Goal: Task Accomplishment & Management: Manage account settings

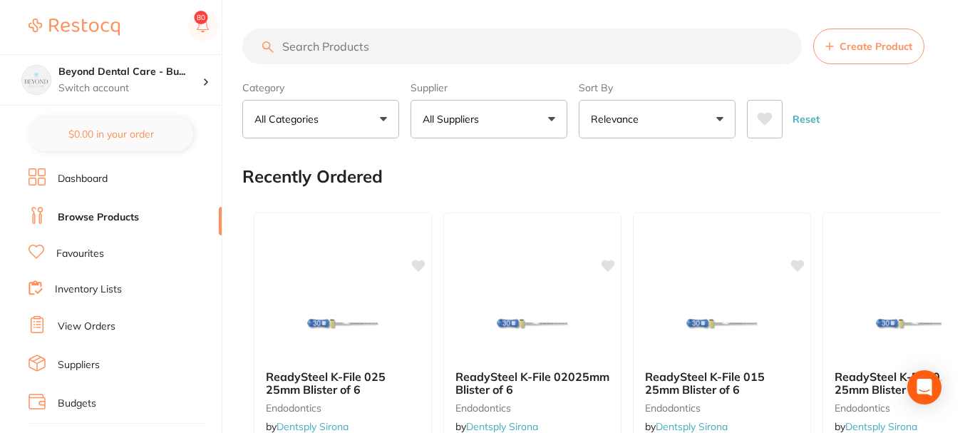
scroll to position [71, 0]
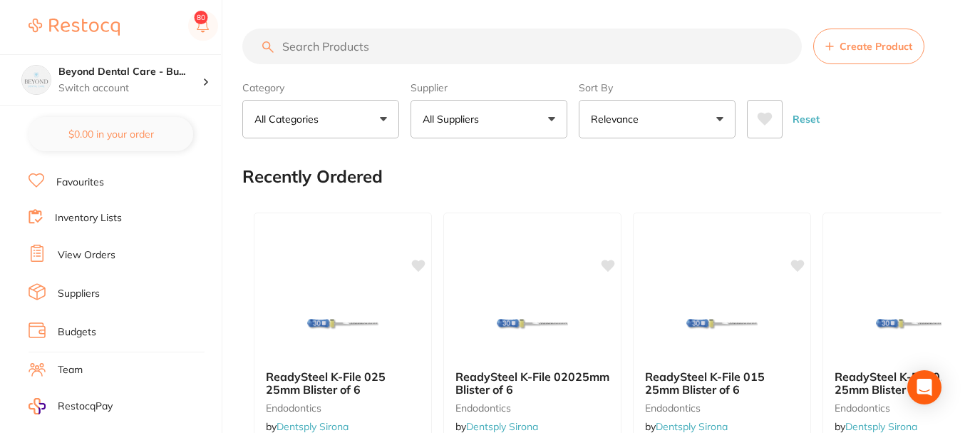
click at [63, 322] on li "Budgets" at bounding box center [125, 332] width 193 height 21
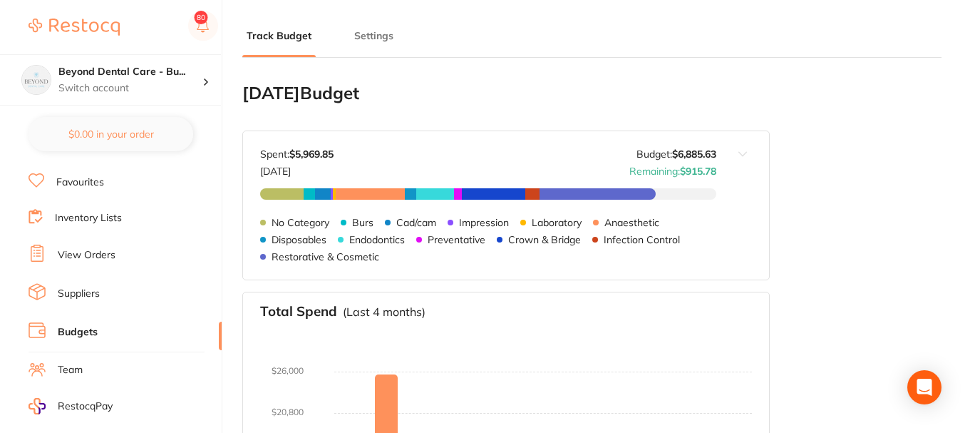
type input "6,886"
type input "0.0"
type input "172,141"
type input "6,886"
click at [155, 89] on p "Switch account" at bounding box center [130, 88] width 144 height 14
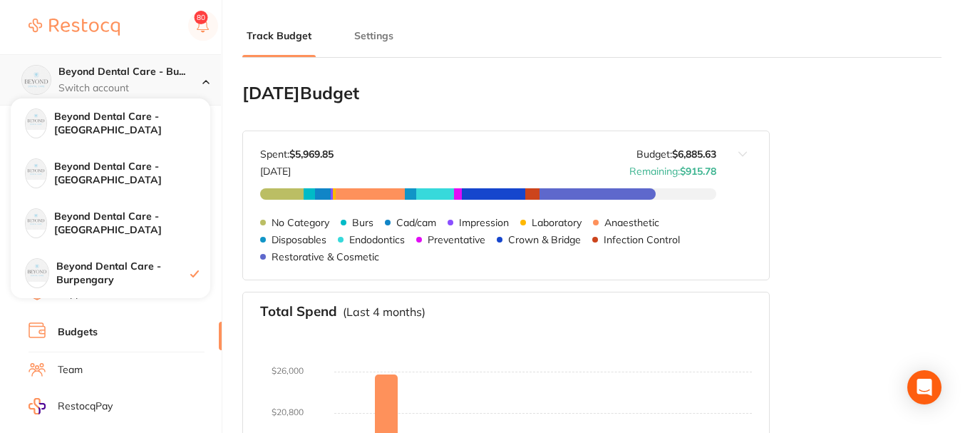
click at [189, 81] on p "Switch account" at bounding box center [130, 88] width 144 height 14
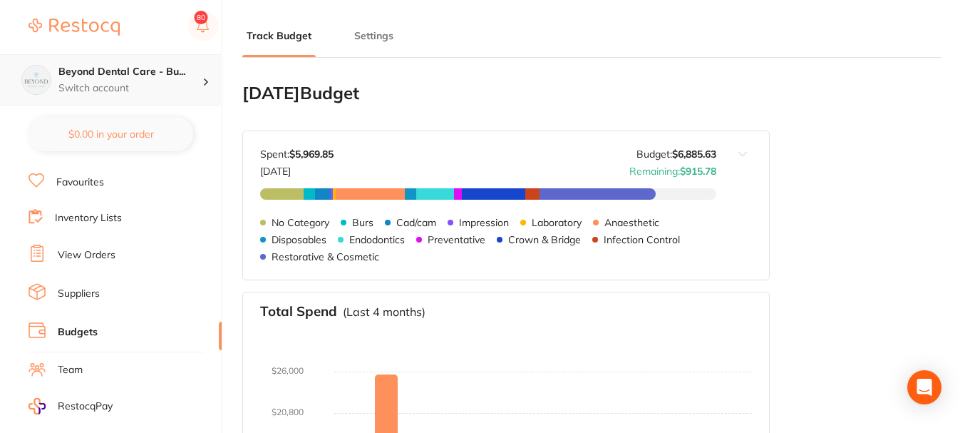
click at [189, 81] on p "Switch account" at bounding box center [130, 88] width 144 height 14
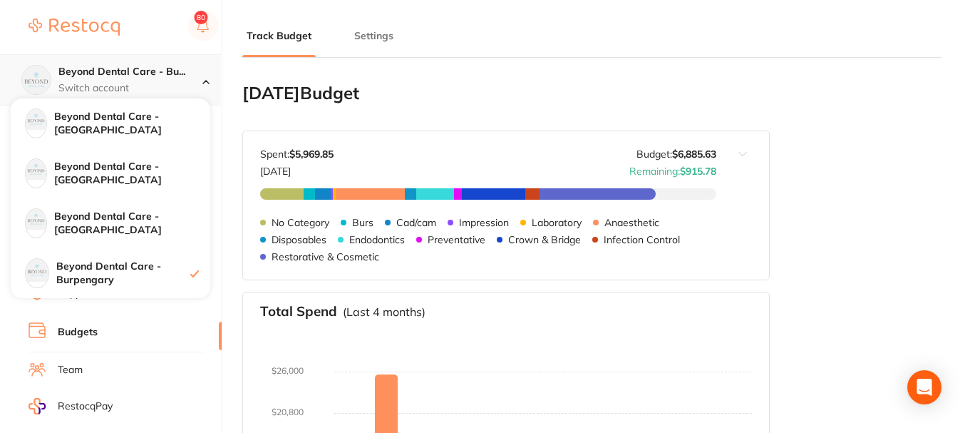
click at [189, 81] on p "Switch account" at bounding box center [130, 88] width 144 height 14
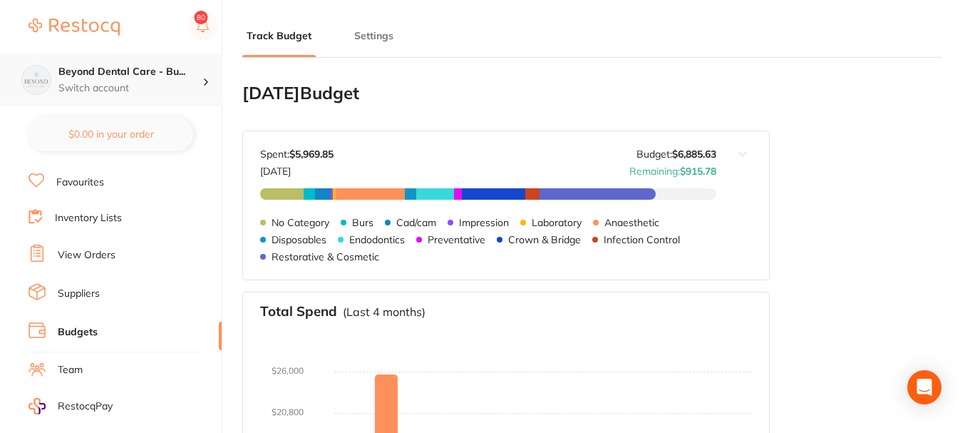
click at [123, 81] on p "Switch account" at bounding box center [130, 88] width 144 height 14
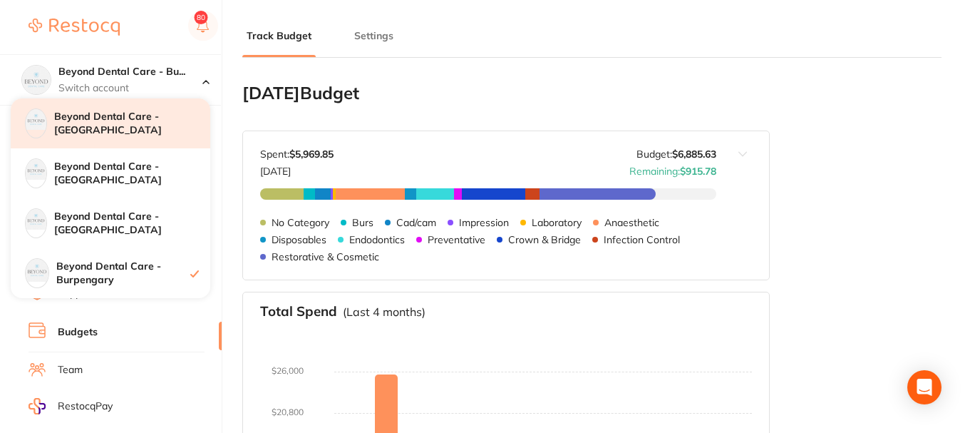
click at [141, 127] on h4 "Beyond Dental Care - [GEOGRAPHIC_DATA]" at bounding box center [132, 124] width 156 height 28
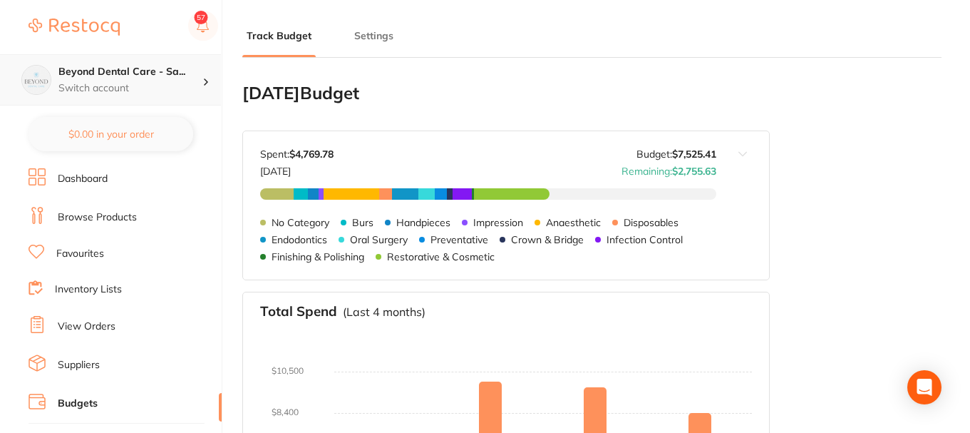
click at [124, 87] on p "Switch account" at bounding box center [130, 88] width 144 height 14
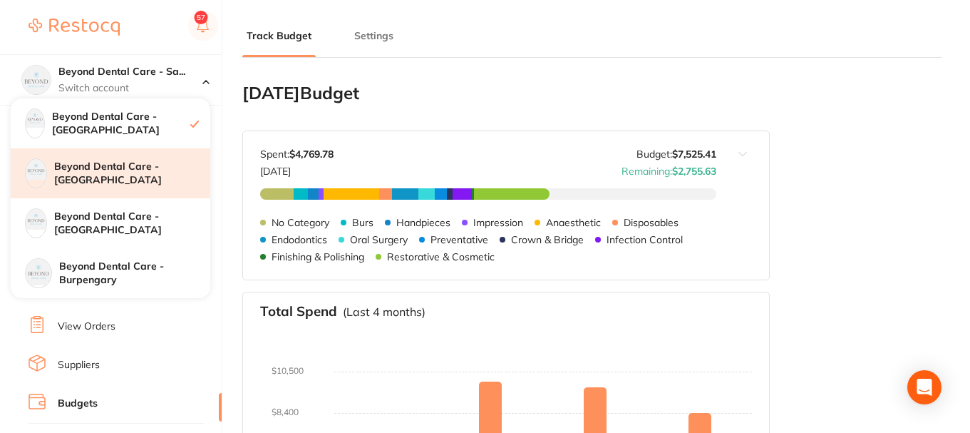
click at [142, 181] on div "Beyond Dental Care - [GEOGRAPHIC_DATA]" at bounding box center [111, 173] width 200 height 50
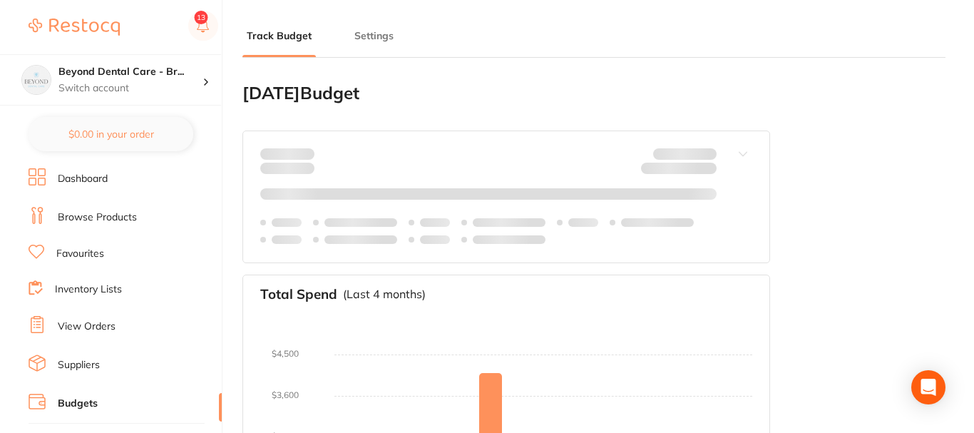
type input "1,180"
type input "0.0"
type input "29,499"
type input "1,180"
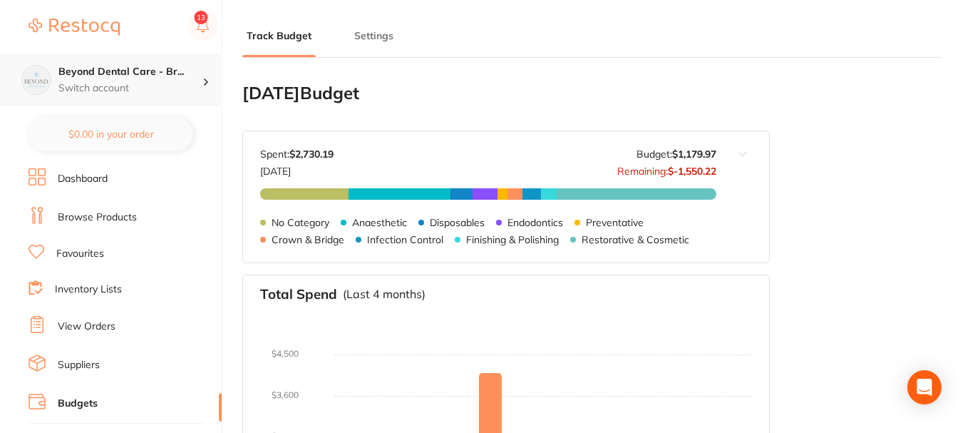
click at [197, 90] on p "Switch account" at bounding box center [130, 88] width 144 height 14
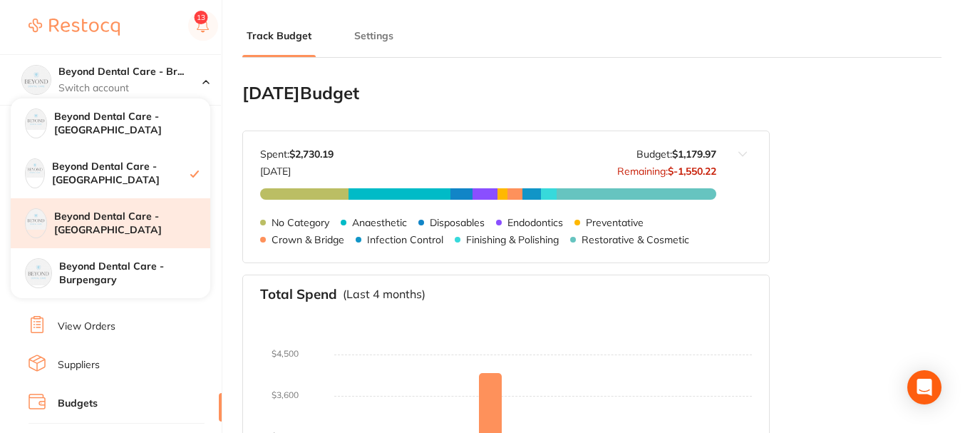
click at [123, 217] on h4 "Beyond Dental Care - [GEOGRAPHIC_DATA]" at bounding box center [132, 224] width 156 height 28
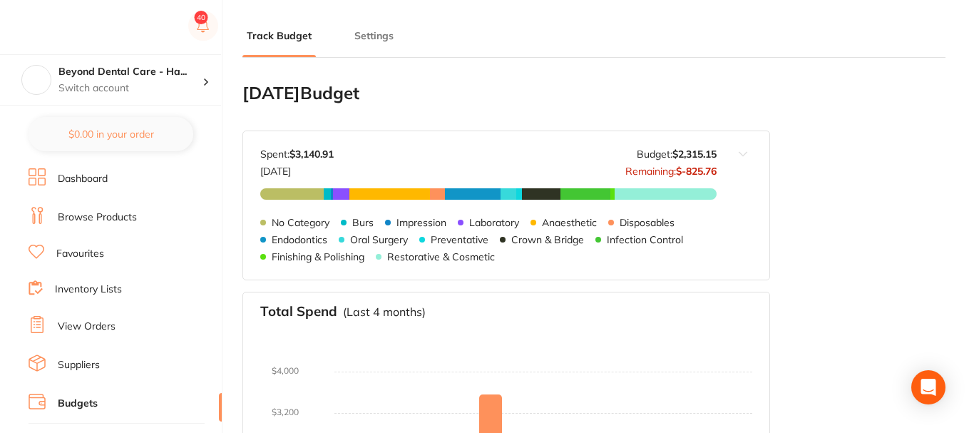
type input "2,315"
type input "0.0"
type input "57,879"
type input "2,315"
drag, startPoint x: 719, startPoint y: 152, endPoint x: 710, endPoint y: 151, distance: 9.3
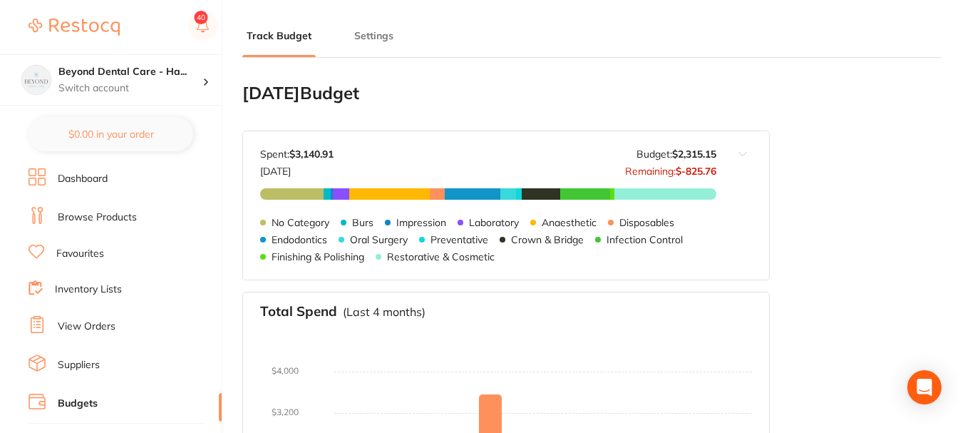
click at [676, 150] on div "Sep 2025 Budget: $2,315.15 Spent: $3,140.91 Sep 2025 Budget: $2,315.15 Remainin…" at bounding box center [506, 205] width 528 height 150
click at [715, 153] on div "Sep 2025 Budget: $2,315.15 Spent: $3,140.91 Sep 2025 Budget: $2,315.15 Remainin…" at bounding box center [506, 205] width 528 height 150
drag, startPoint x: 715, startPoint y: 153, endPoint x: 669, endPoint y: 152, distance: 45.6
click at [672, 152] on strong "$2,315.15" at bounding box center [694, 154] width 44 height 13
copy strong "$2,315.15"
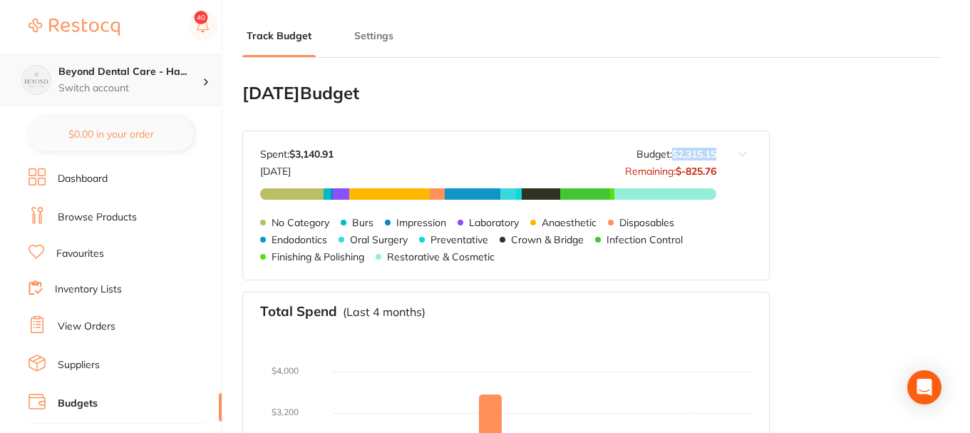
click at [89, 103] on div "Beyond Dental Care - Ha... Switch account" at bounding box center [110, 79] width 221 height 51
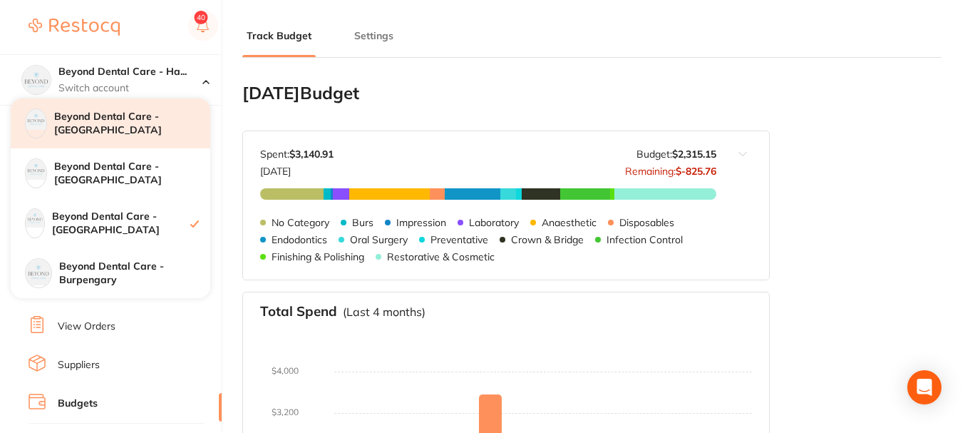
click at [148, 123] on h4 "Beyond Dental Care - [GEOGRAPHIC_DATA]" at bounding box center [132, 124] width 156 height 28
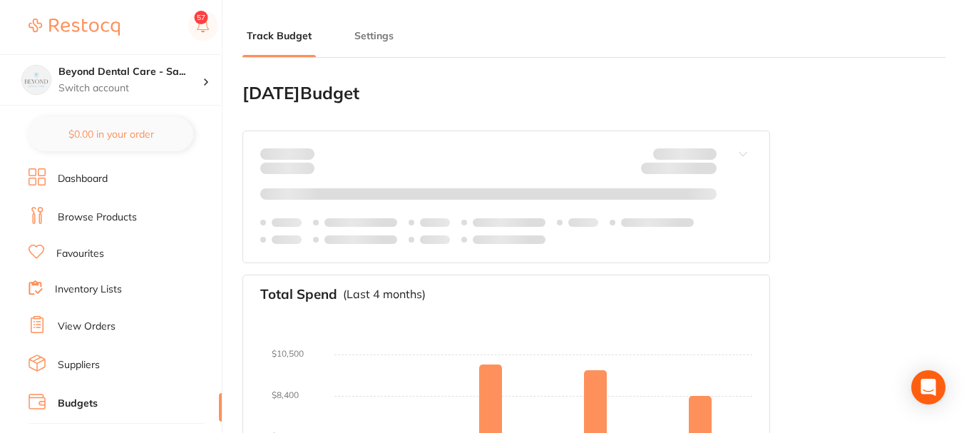
type input "7,525"
type input "0.0"
type input "188,135"
type input "7,525"
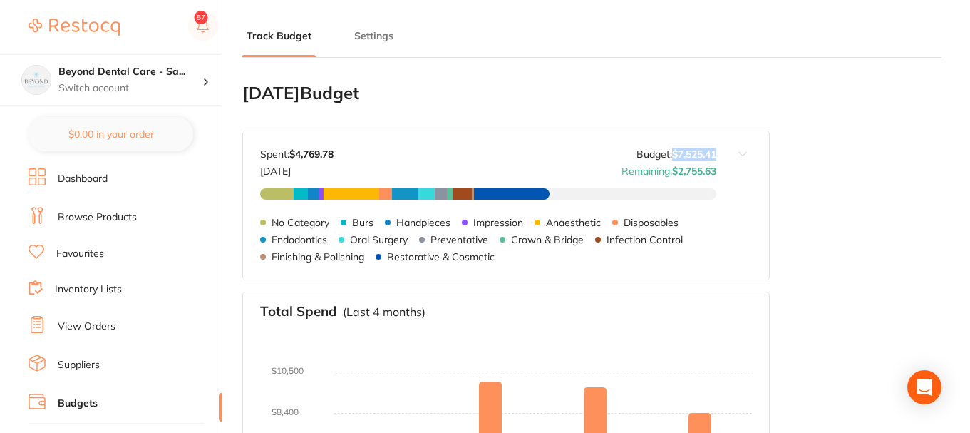
drag, startPoint x: 716, startPoint y: 153, endPoint x: 671, endPoint y: 155, distance: 45.7
click at [672, 155] on strong "$7,525.41" at bounding box center [694, 154] width 44 height 13
copy strong "$7,525.41"
click at [202, 78] on h4 "Beyond Dental Care - Sa..." at bounding box center [130, 72] width 144 height 14
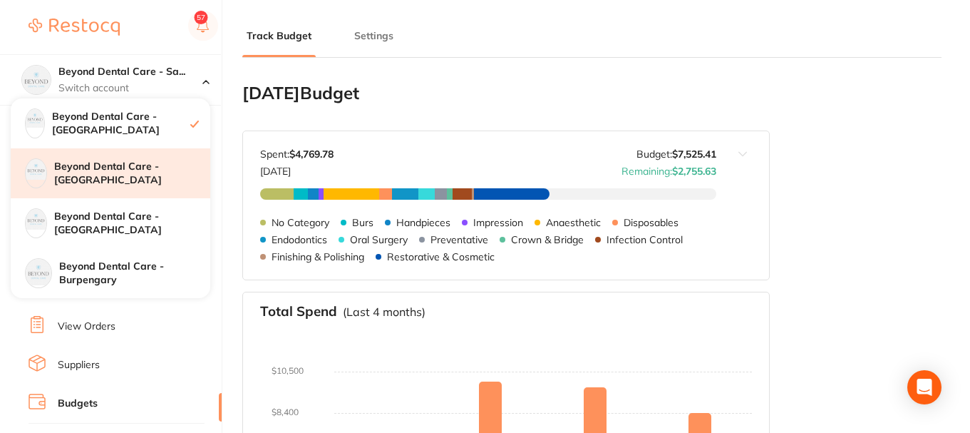
click at [160, 182] on div "Beyond Dental Care - [GEOGRAPHIC_DATA]" at bounding box center [111, 173] width 200 height 50
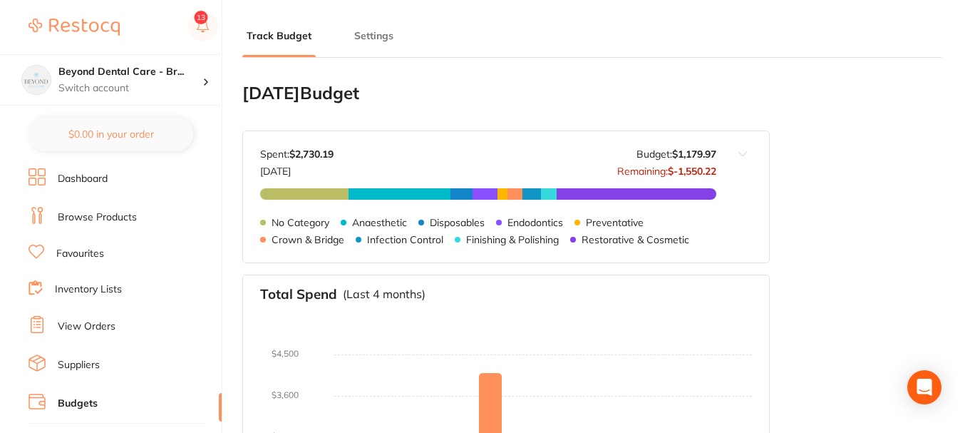
type input "1,180"
type input "0.0"
type input "29,499"
type input "1,180"
drag, startPoint x: 707, startPoint y: 153, endPoint x: 669, endPoint y: 153, distance: 37.8
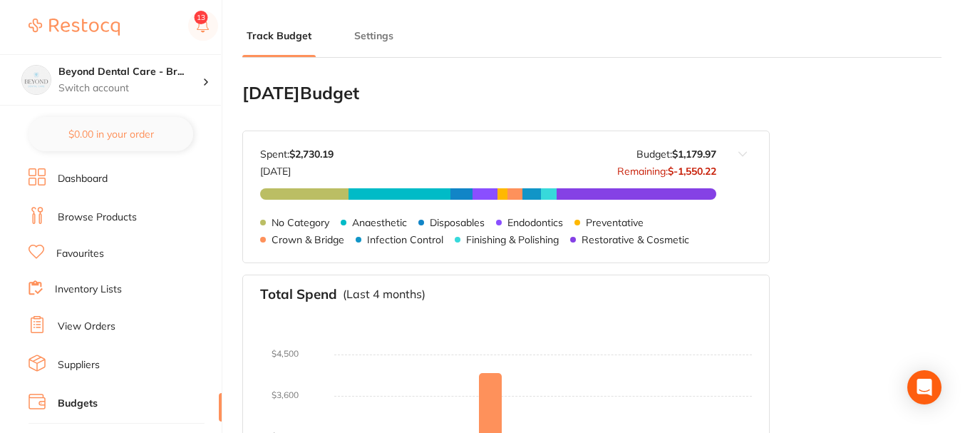
click at [669, 153] on div "Sep 2025 Budget: $1,179.97 Spent: $2,730.19 Sep 2025 Budget: $1,179.97 Remainin…" at bounding box center [506, 196] width 528 height 133
drag, startPoint x: 715, startPoint y: 153, endPoint x: 671, endPoint y: 152, distance: 44.2
click at [672, 152] on strong "$1,179.97" at bounding box center [694, 154] width 44 height 13
copy strong "$1,179.97"
click at [124, 46] on div "Beyond Dental Care - Br... Switch account Beyond Dental Care - Sandstone Point …" at bounding box center [110, 53] width 221 height 106
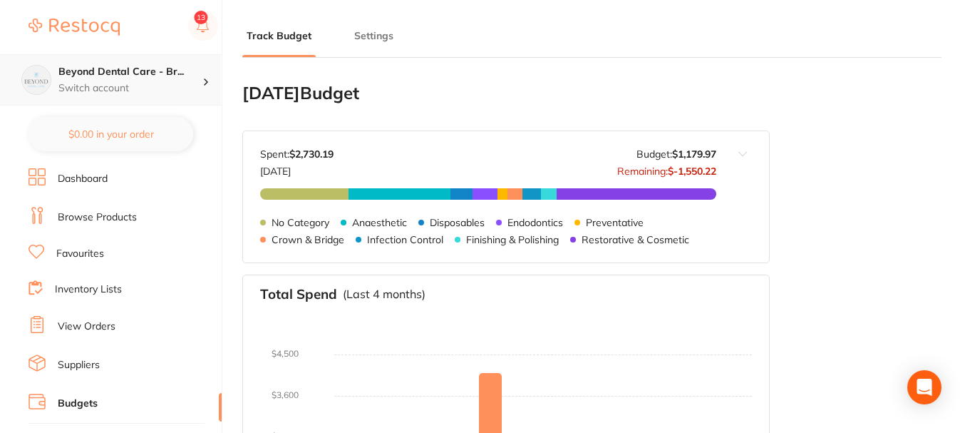
click at [129, 72] on h4 "Beyond Dental Care - Br..." at bounding box center [130, 72] width 144 height 14
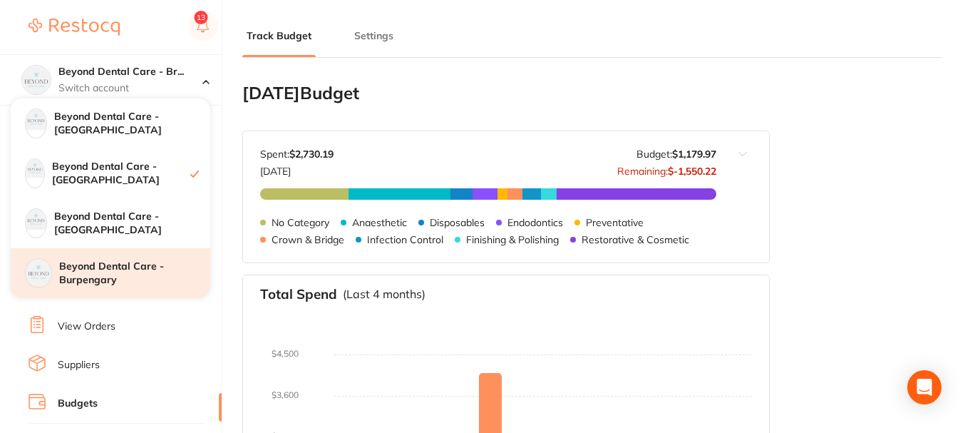
click at [130, 255] on div "Beyond Dental Care - Burpengary" at bounding box center [111, 273] width 200 height 50
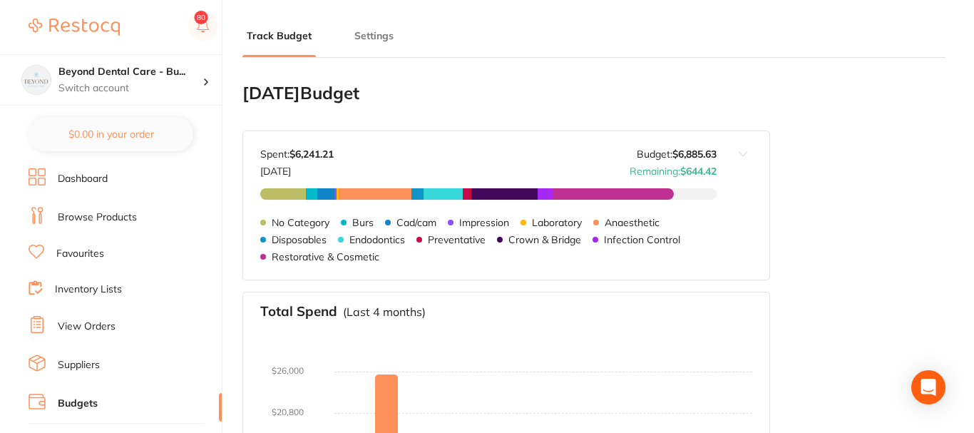
type input "6,886"
type input "0.0"
type input "172,141"
type input "6,886"
drag, startPoint x: 717, startPoint y: 153, endPoint x: 672, endPoint y: 150, distance: 45.7
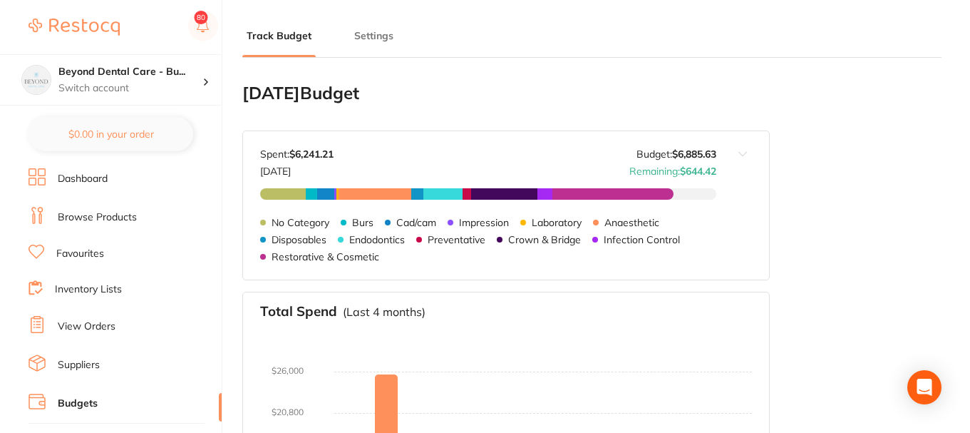
click at [670, 151] on div "[DATE] Budget: $6,885.63 Spent: $6,241.[DATE] Budget: $6,885.63 Remaining: $644…" at bounding box center [506, 205] width 528 height 150
drag, startPoint x: 716, startPoint y: 154, endPoint x: 670, endPoint y: 154, distance: 46.3
click at [672, 154] on strong "$6,885.63" at bounding box center [694, 154] width 44 height 13
copy strong "$6,885.63"
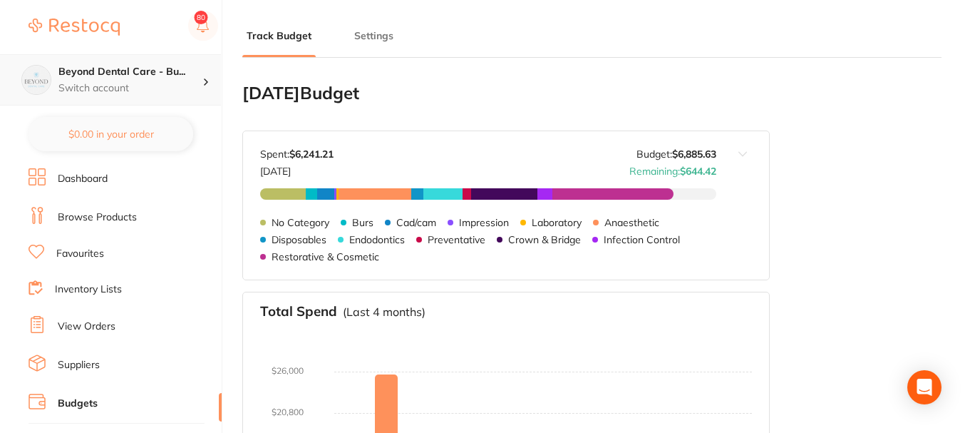
click at [120, 82] on p "Switch account" at bounding box center [130, 88] width 144 height 14
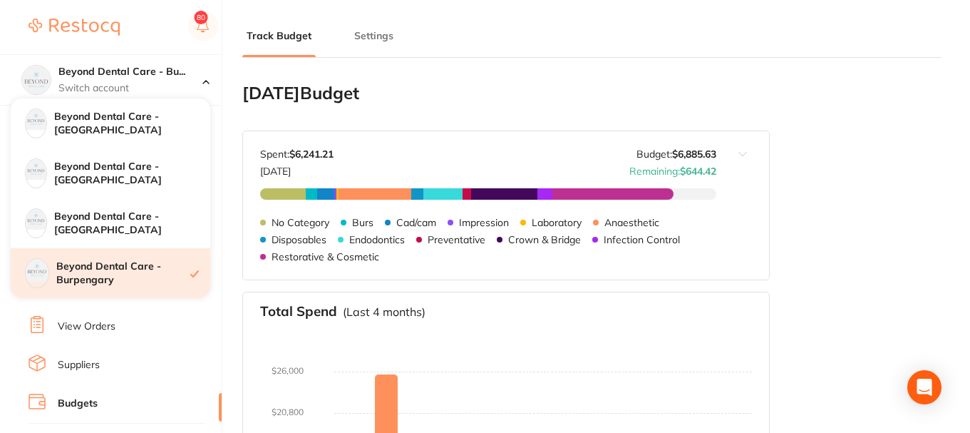
click at [106, 251] on div "Beyond Dental Care - Burpengary" at bounding box center [111, 273] width 200 height 50
click at [101, 262] on h4 "Beyond Dental Care - Burpengary" at bounding box center [123, 273] width 134 height 28
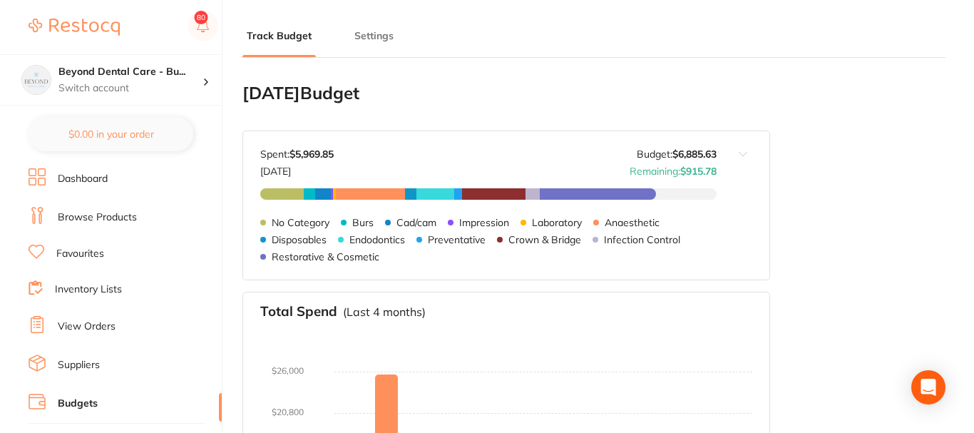
type input "6,886"
type input "0.0"
type input "172,141"
type input "6,886"
click at [79, 248] on link "Favourites" at bounding box center [80, 254] width 48 height 14
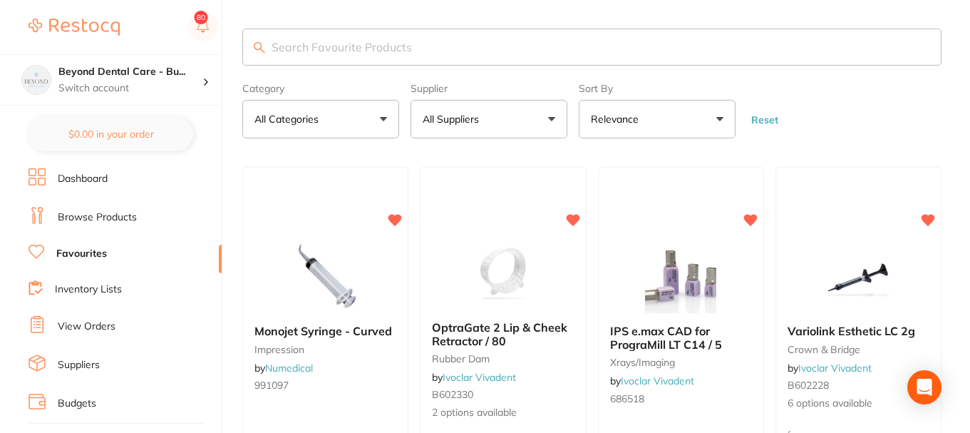
click at [329, 46] on input "search" at bounding box center [591, 47] width 699 height 37
type input "arti"
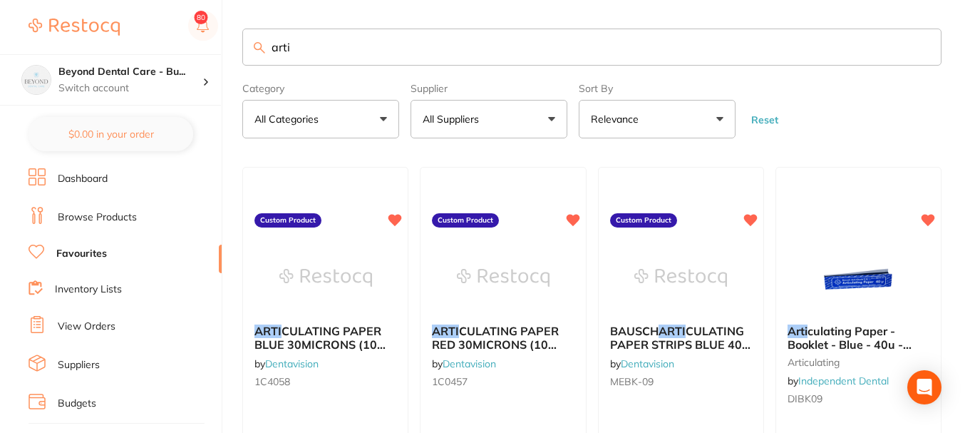
drag, startPoint x: 301, startPoint y: 49, endPoint x: 241, endPoint y: 50, distance: 59.9
click at [241, 50] on div "$0.00 Beyond Dental Care - Bu... Switch account Beyond Dental Care - Sandstone …" at bounding box center [485, 216] width 970 height 433
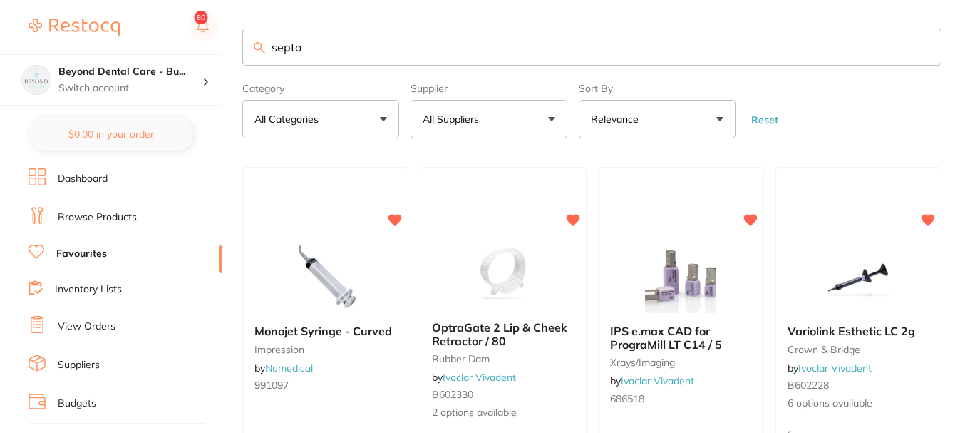
click at [319, 48] on input "septo" at bounding box center [591, 47] width 699 height 37
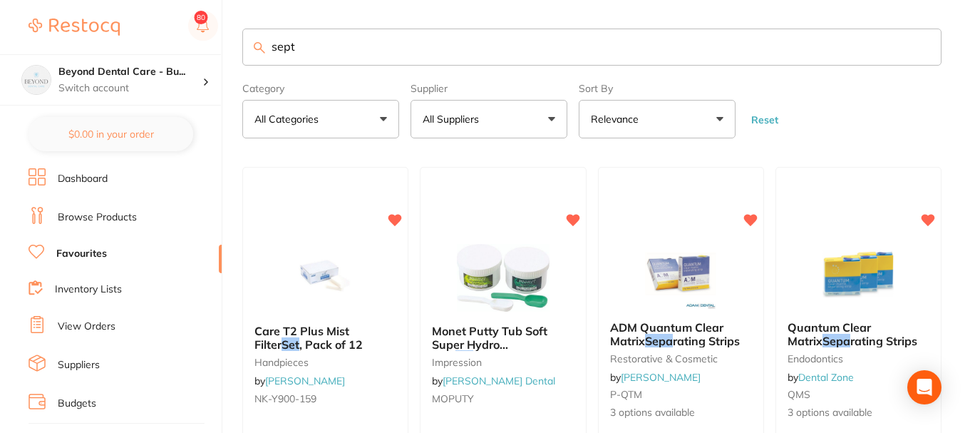
type input "sept"
click at [114, 217] on link "Browse Products" at bounding box center [97, 217] width 79 height 14
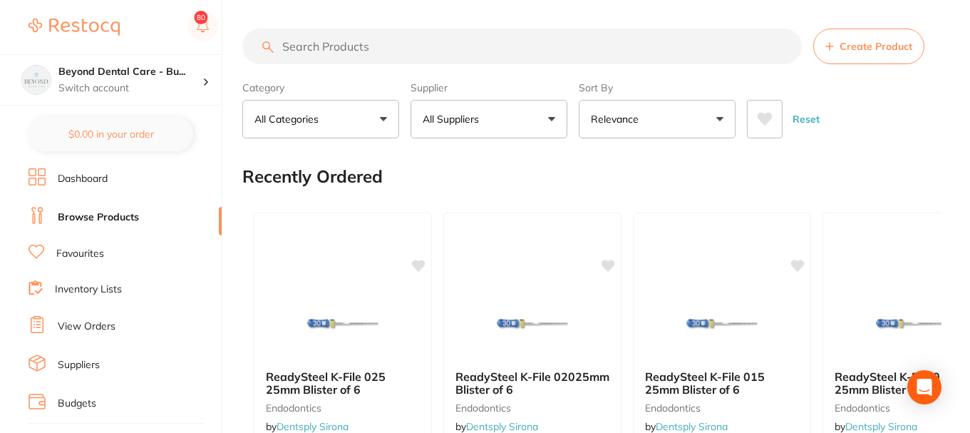
click at [384, 50] on input "search" at bounding box center [522, 47] width 560 height 36
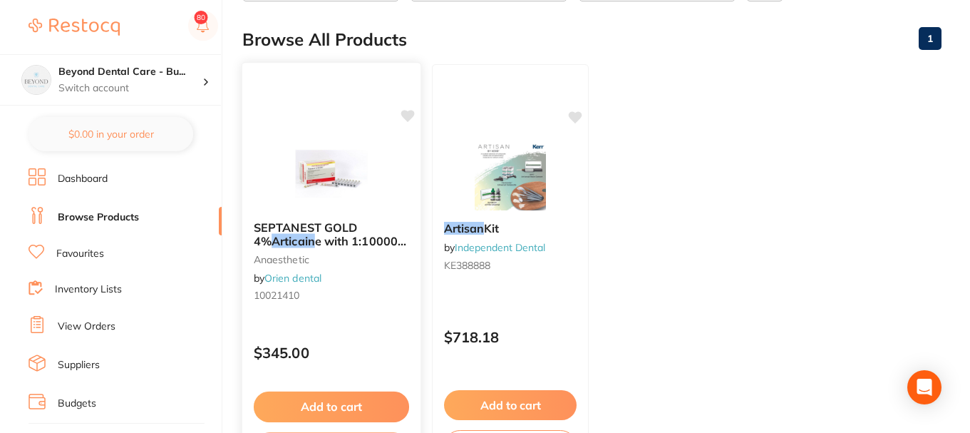
scroll to position [143, 0]
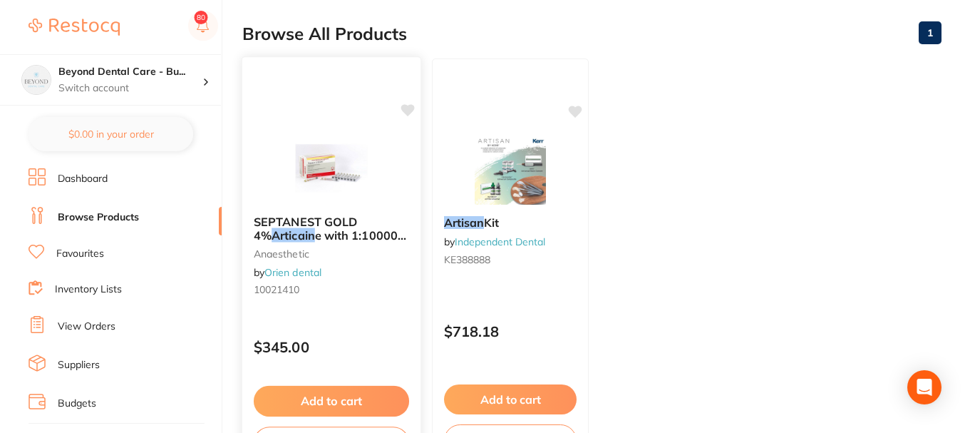
type input "articain"
click at [405, 110] on icon at bounding box center [408, 110] width 14 height 12
click at [410, 110] on icon at bounding box center [408, 110] width 14 height 12
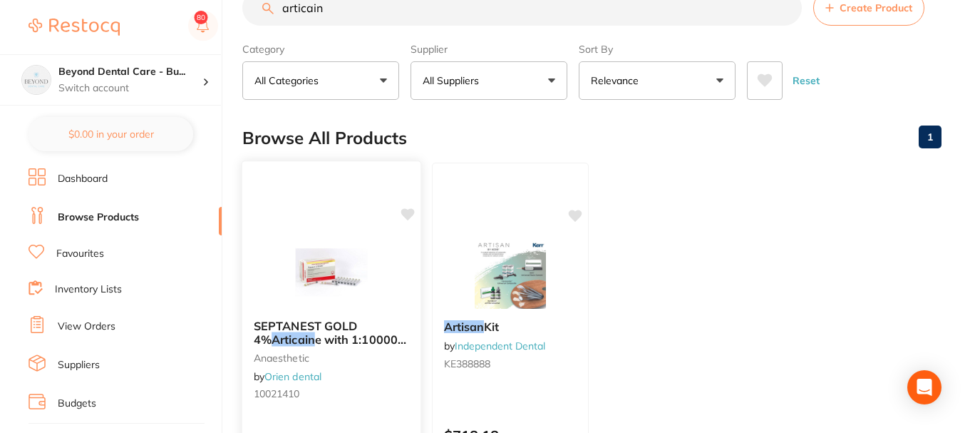
scroll to position [0, 0]
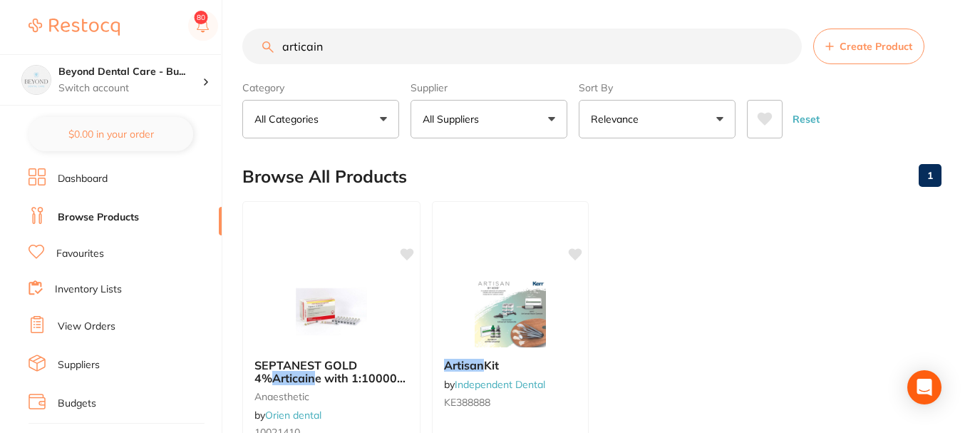
drag, startPoint x: 304, startPoint y: 46, endPoint x: 282, endPoint y: 48, distance: 22.2
click at [282, 48] on input "articain" at bounding box center [522, 47] width 560 height 36
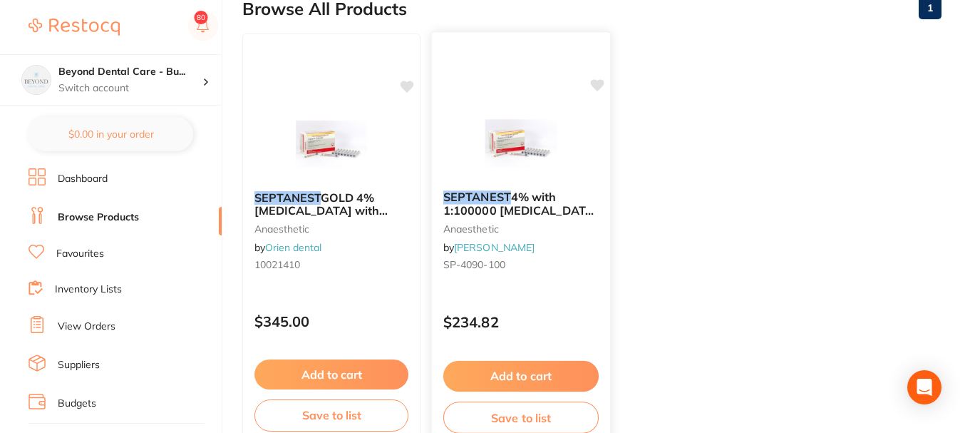
scroll to position [143, 0]
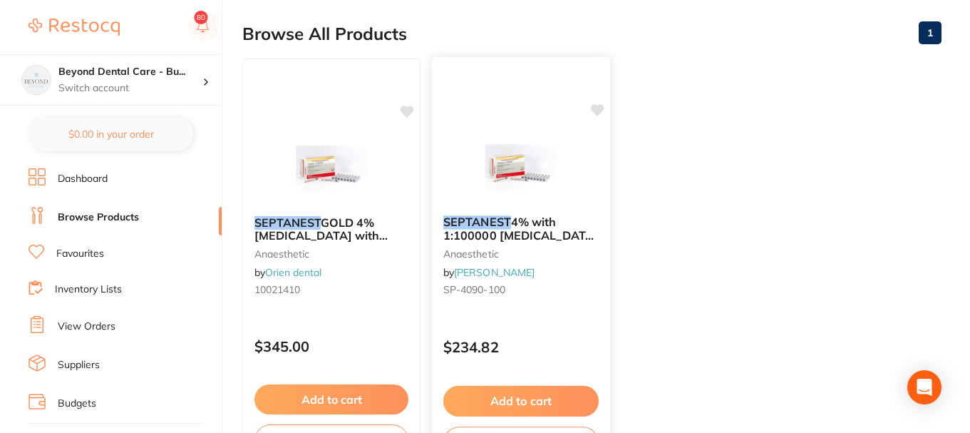
type input "septanest"
click at [598, 108] on icon at bounding box center [598, 110] width 14 height 12
click at [599, 106] on icon at bounding box center [598, 110] width 14 height 12
click at [593, 112] on icon at bounding box center [598, 110] width 14 height 12
click at [595, 111] on icon at bounding box center [598, 110] width 14 height 12
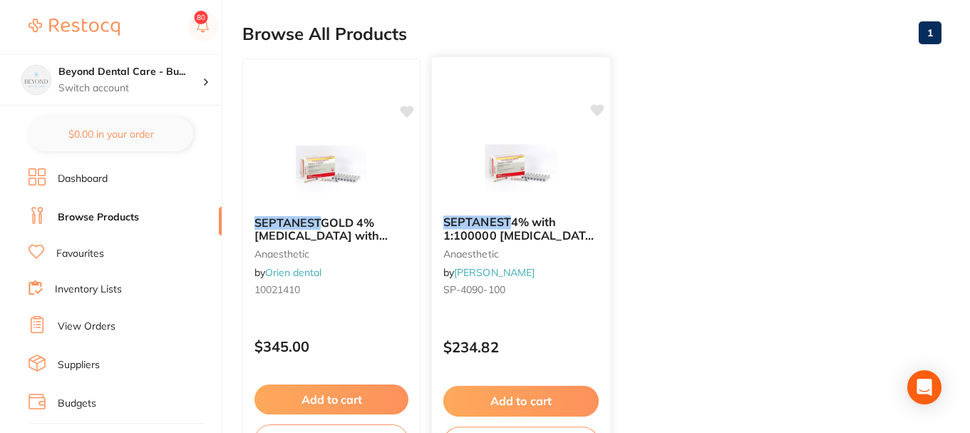
click at [595, 111] on icon at bounding box center [598, 110] width 14 height 12
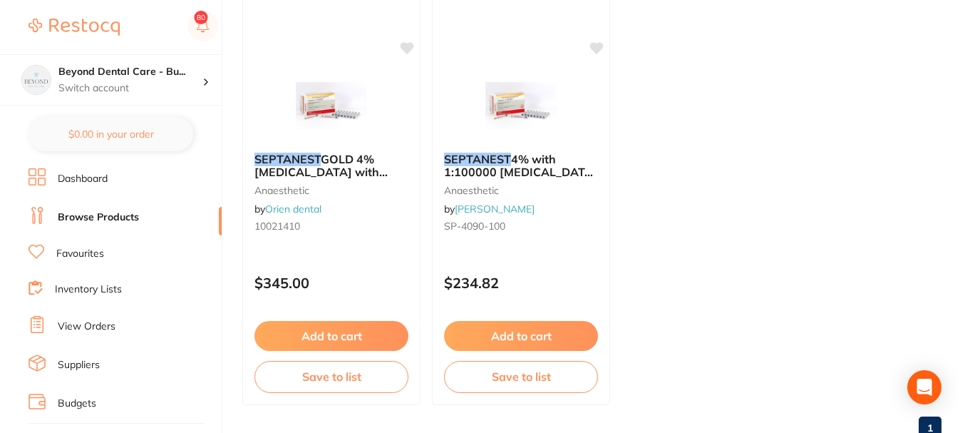
scroll to position [181, 0]
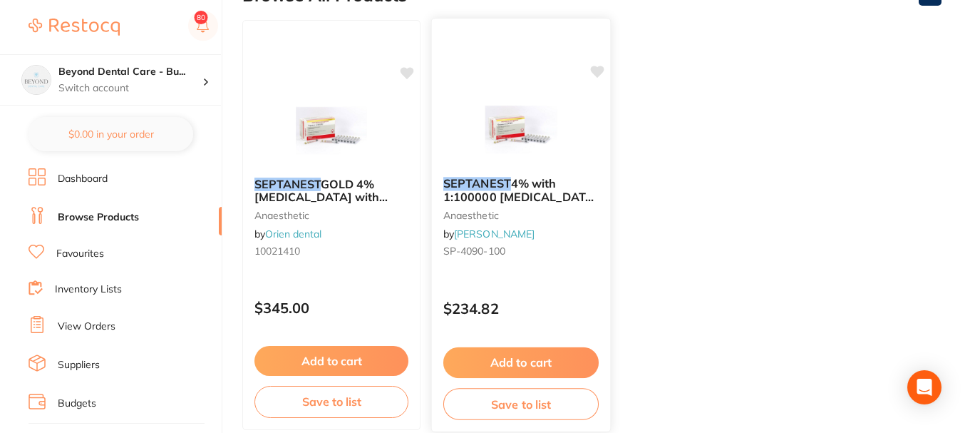
click at [597, 70] on icon at bounding box center [598, 72] width 14 height 12
click at [526, 272] on div "SEPTANEST 4% with 1:100000 [MEDICAL_DATA] 2.2ml 2xBox 50 GOLD anaesthetic by [P…" at bounding box center [521, 219] width 178 height 109
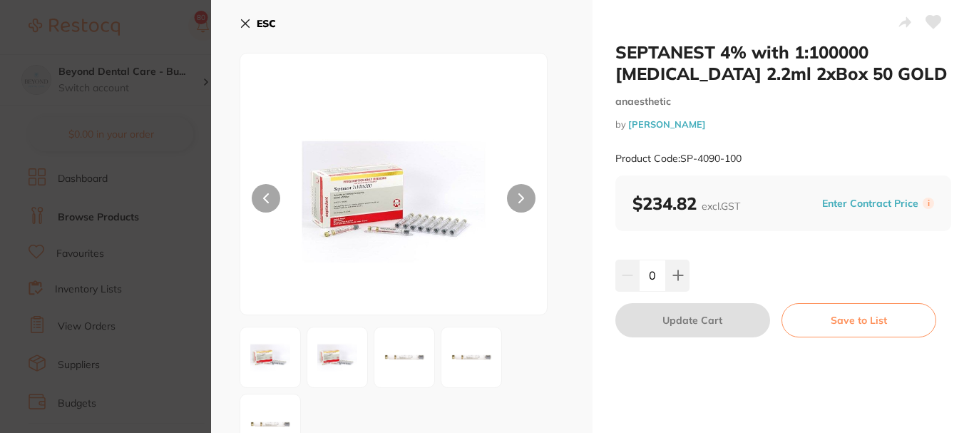
click at [933, 21] on icon at bounding box center [933, 22] width 15 height 13
click at [248, 21] on icon at bounding box center [246, 24] width 8 height 8
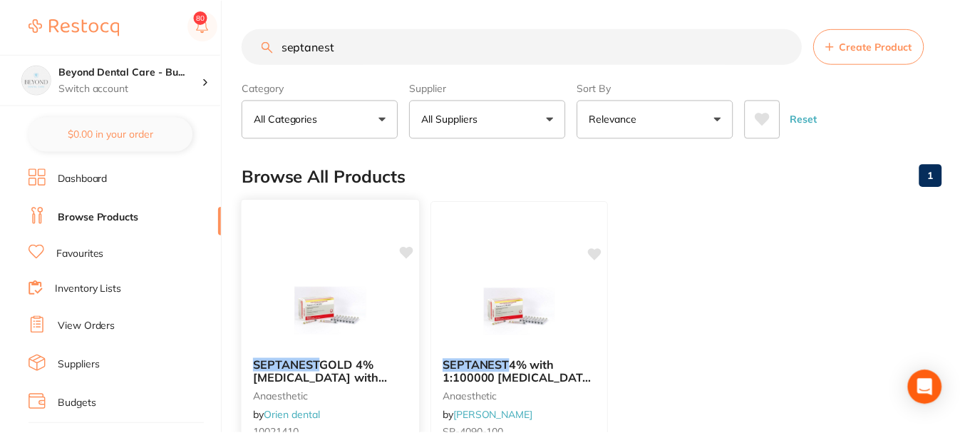
scroll to position [181, 0]
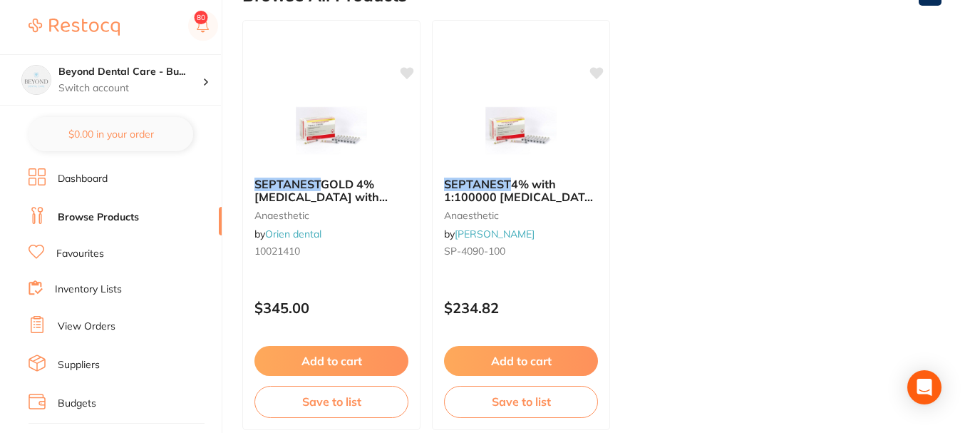
click at [82, 327] on link "View Orders" at bounding box center [87, 326] width 58 height 14
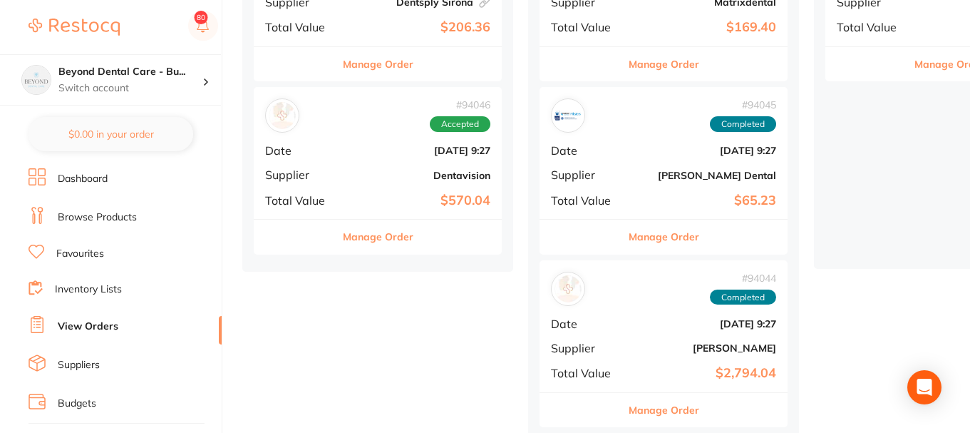
scroll to position [356, 0]
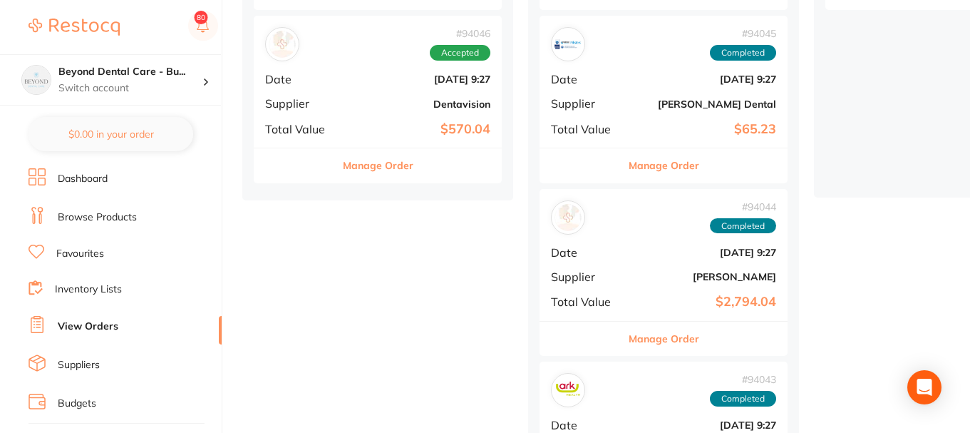
click at [657, 245] on div "# 94044 Completed Date [DATE] 9:27 Supplier [PERSON_NAME] Total Value $2,794.04" at bounding box center [664, 255] width 248 height 132
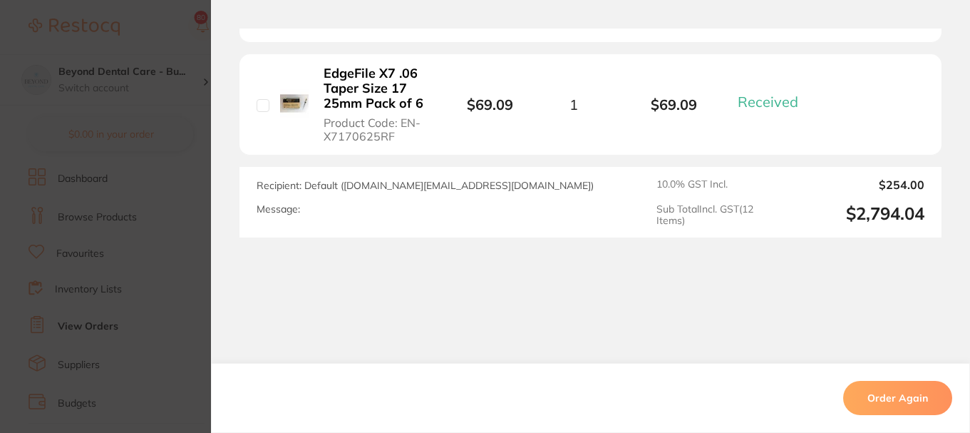
scroll to position [1789, 0]
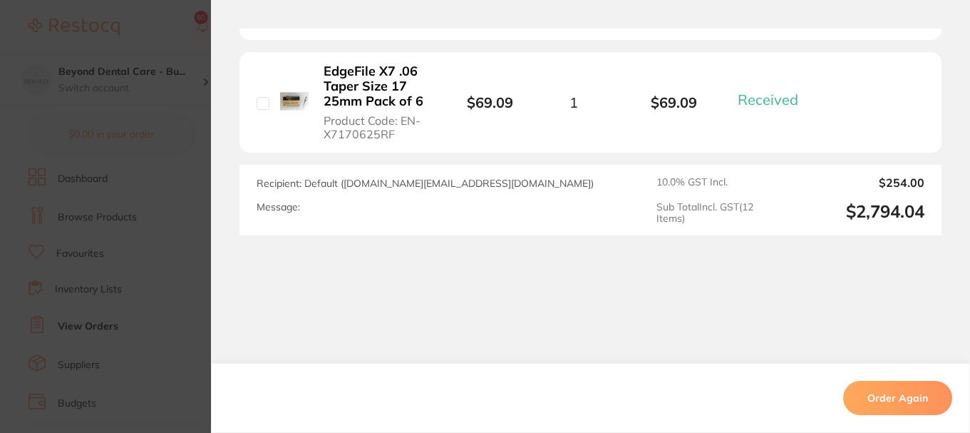
click at [145, 180] on section "Order ID: Restocq- 94044 Order Information 12 Received Completed Order Order Da…" at bounding box center [485, 216] width 970 height 433
